Goal: Find specific page/section: Find specific page/section

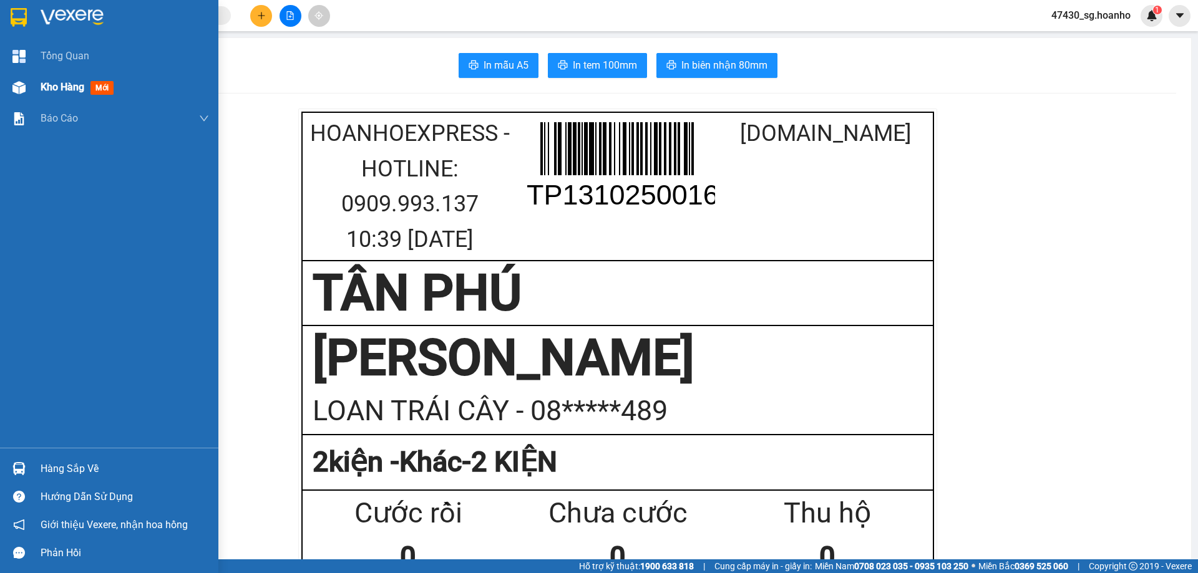
click at [41, 87] on span "Kho hàng" at bounding box center [63, 87] width 44 height 12
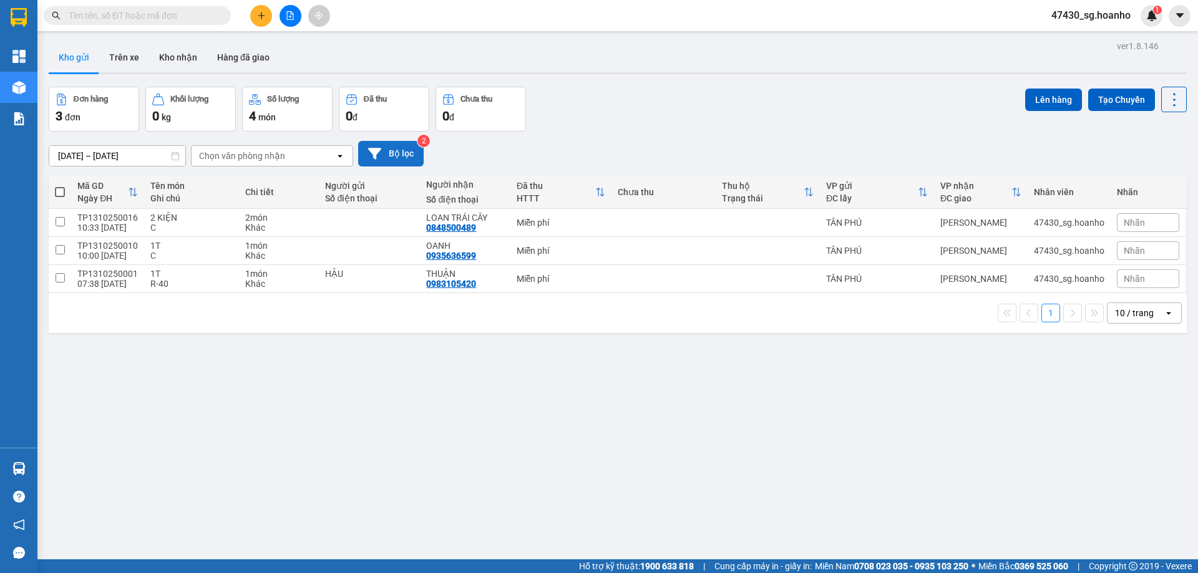
click at [399, 152] on button "Bộ lọc" at bounding box center [390, 154] width 65 height 26
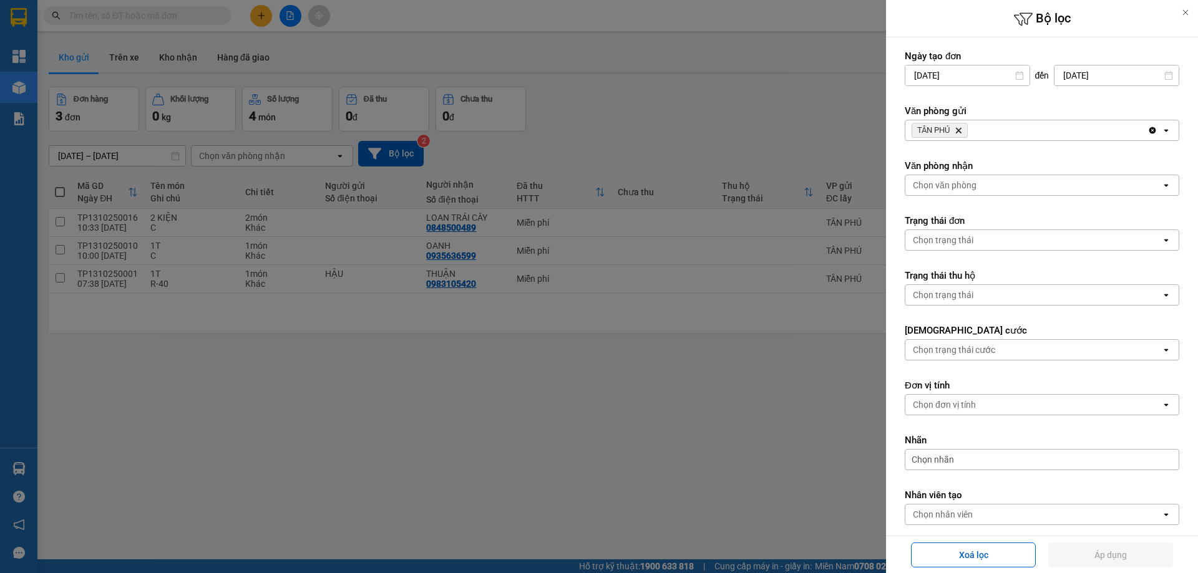
click at [959, 128] on icon "Delete" at bounding box center [957, 130] width 7 height 7
click at [959, 128] on div "Chọn văn phòng" at bounding box center [945, 130] width 64 height 12
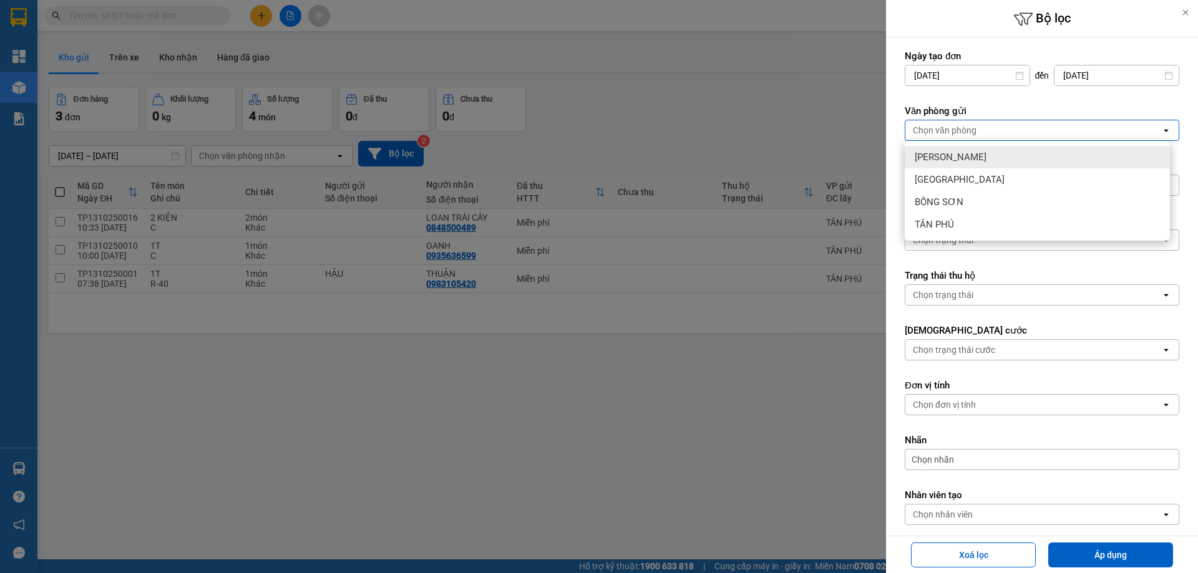
click at [946, 158] on span "[PERSON_NAME]" at bounding box center [950, 157] width 72 height 12
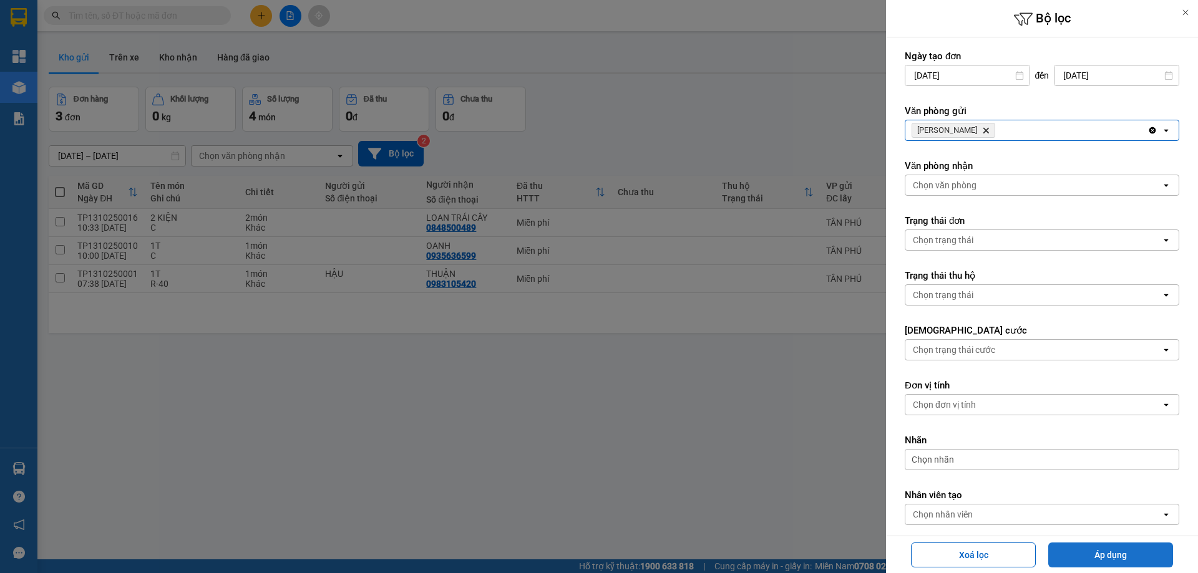
click at [1084, 553] on button "Áp dụng" at bounding box center [1110, 555] width 125 height 25
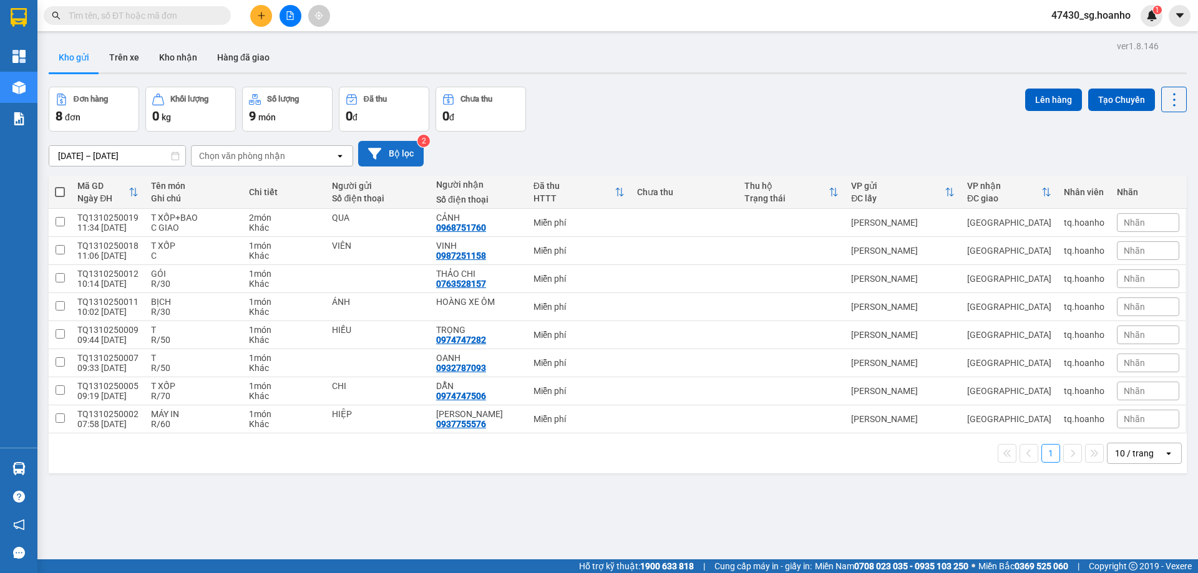
click at [393, 159] on button "Bộ lọc" at bounding box center [390, 154] width 65 height 26
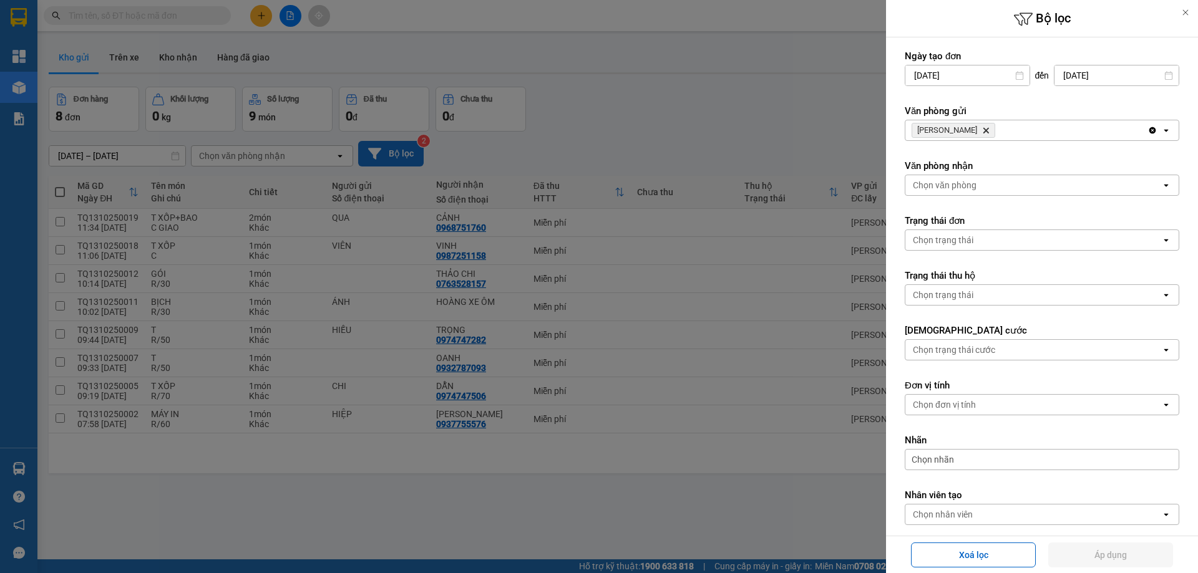
click at [393, 159] on div at bounding box center [599, 286] width 1198 height 573
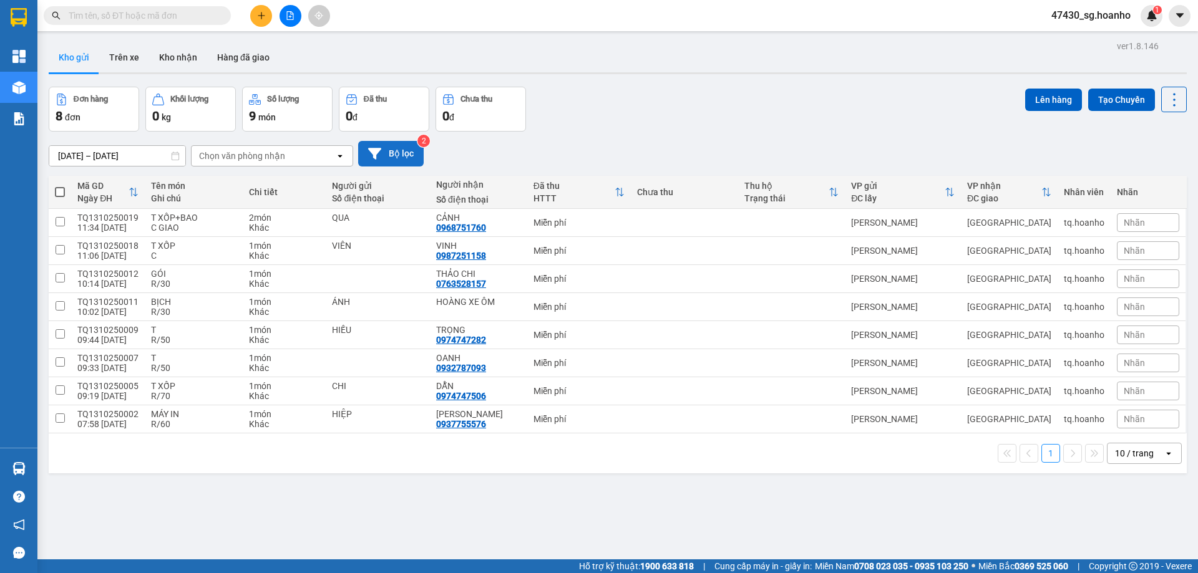
click at [404, 147] on button "Bộ lọc" at bounding box center [390, 154] width 65 height 26
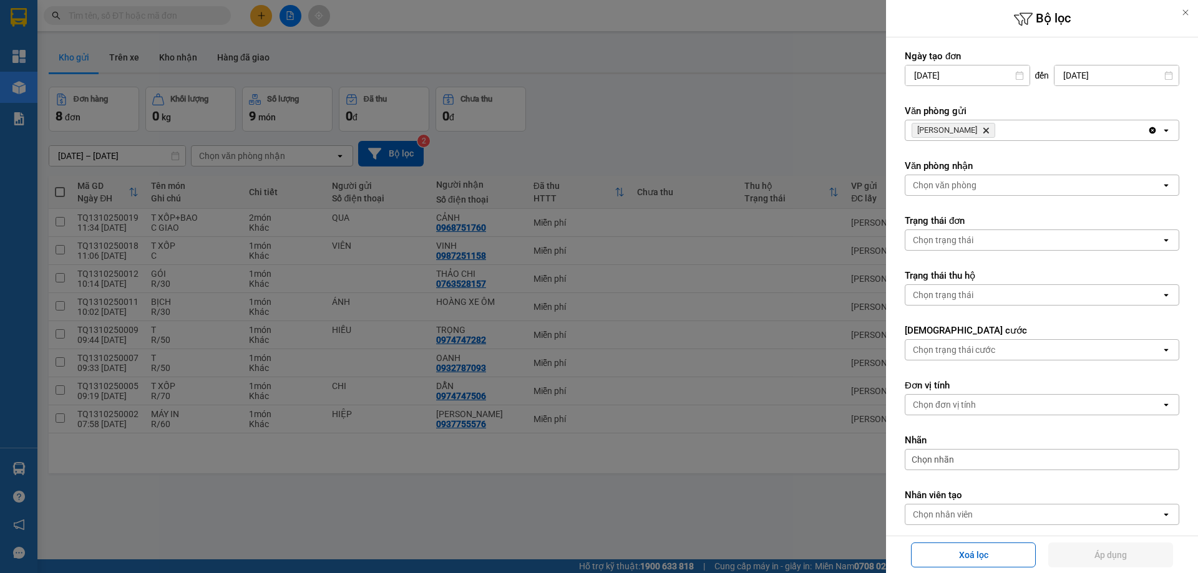
click at [983, 132] on icon "TAM QUAN, close by backspace" at bounding box center [986, 131] width 6 height 6
click at [967, 132] on div "Chọn văn phòng" at bounding box center [945, 130] width 64 height 12
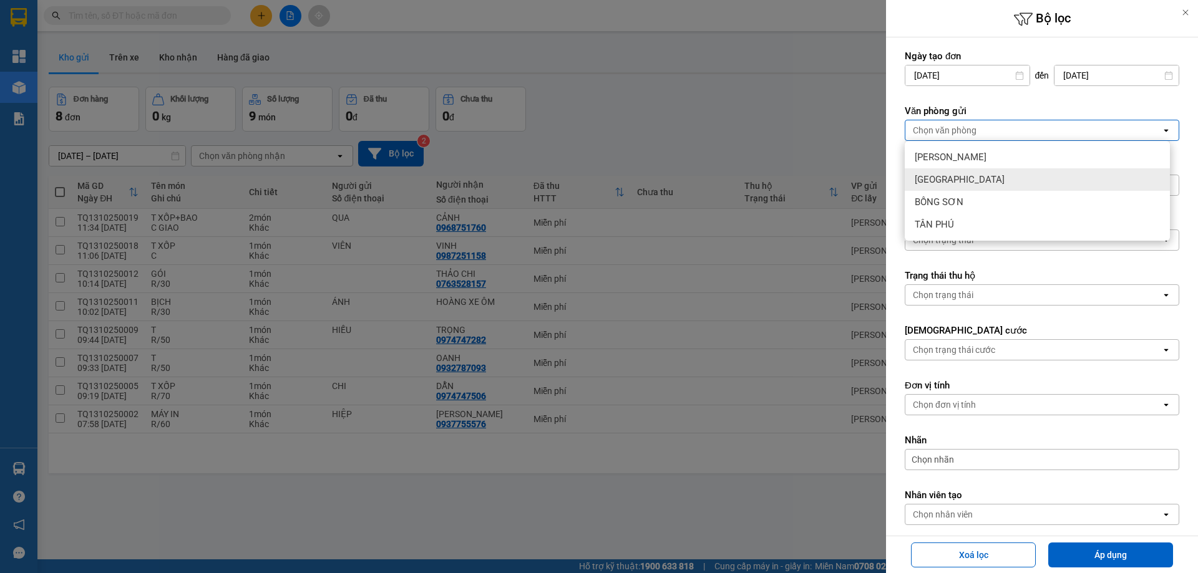
click at [966, 176] on div "[GEOGRAPHIC_DATA]" at bounding box center [1036, 179] width 265 height 22
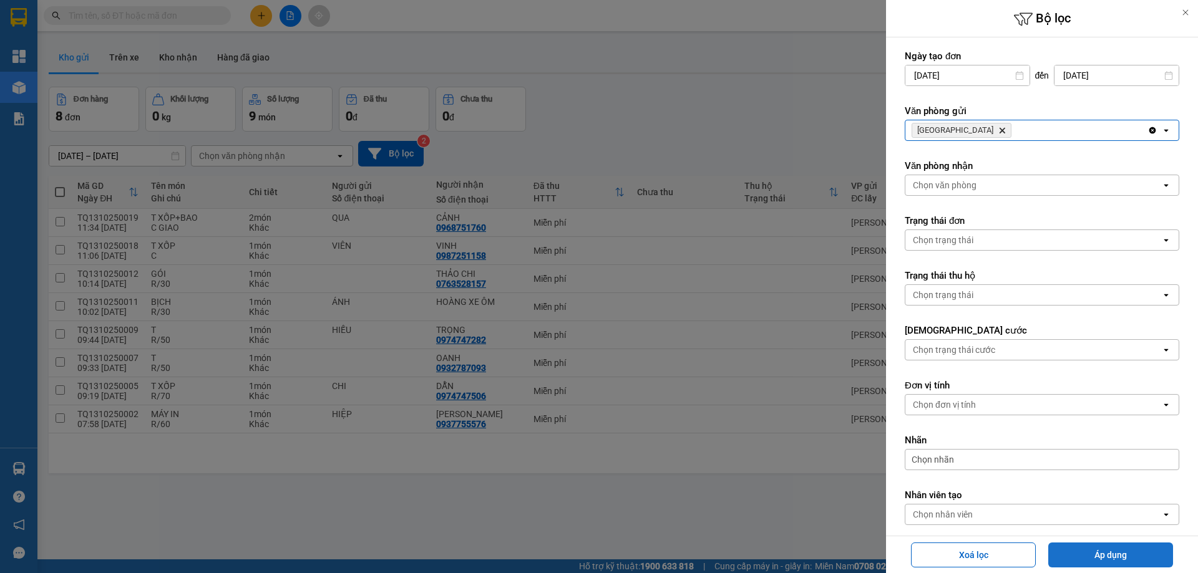
click at [1080, 559] on button "Áp dụng" at bounding box center [1110, 555] width 125 height 25
